Goal: Find specific page/section: Find specific page/section

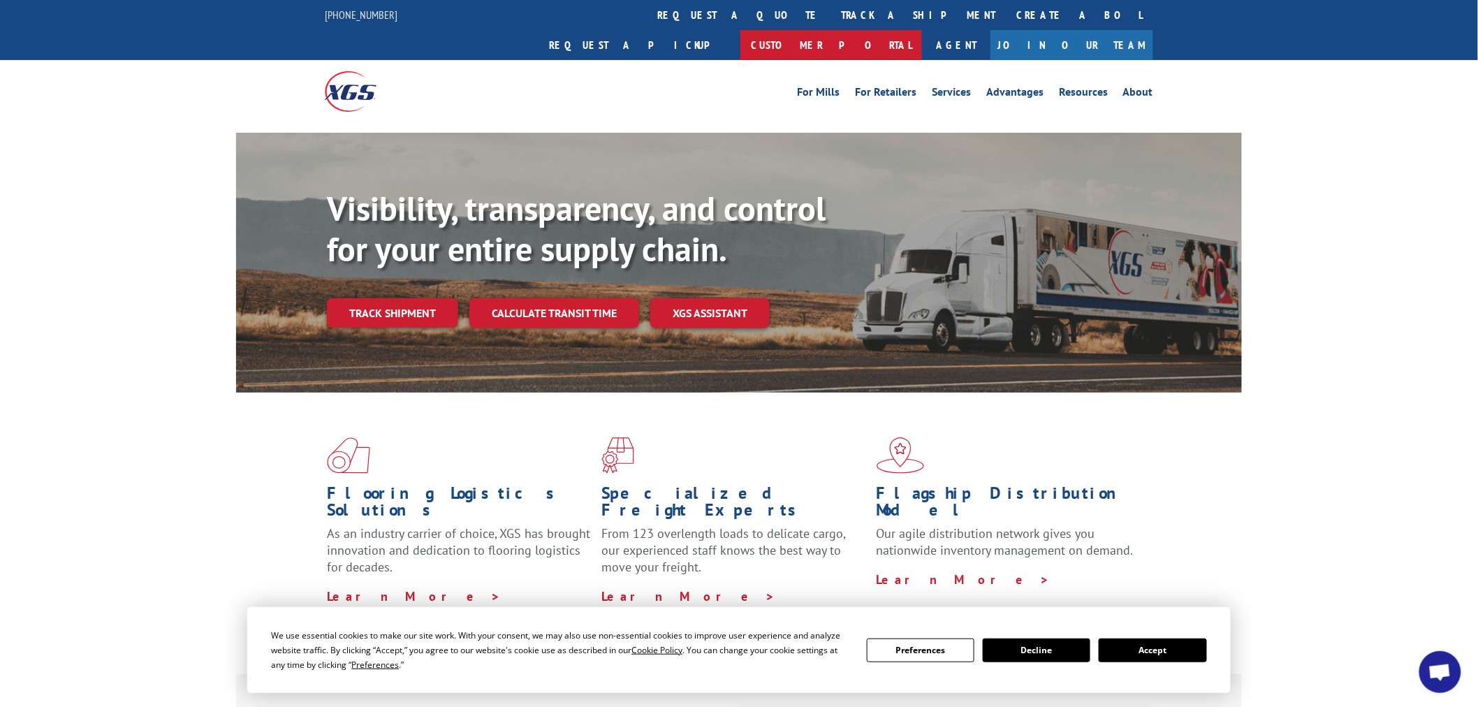
click at [922, 30] on link "Customer Portal" at bounding box center [832, 45] width 182 height 30
